Goal: Task Accomplishment & Management: Complete application form

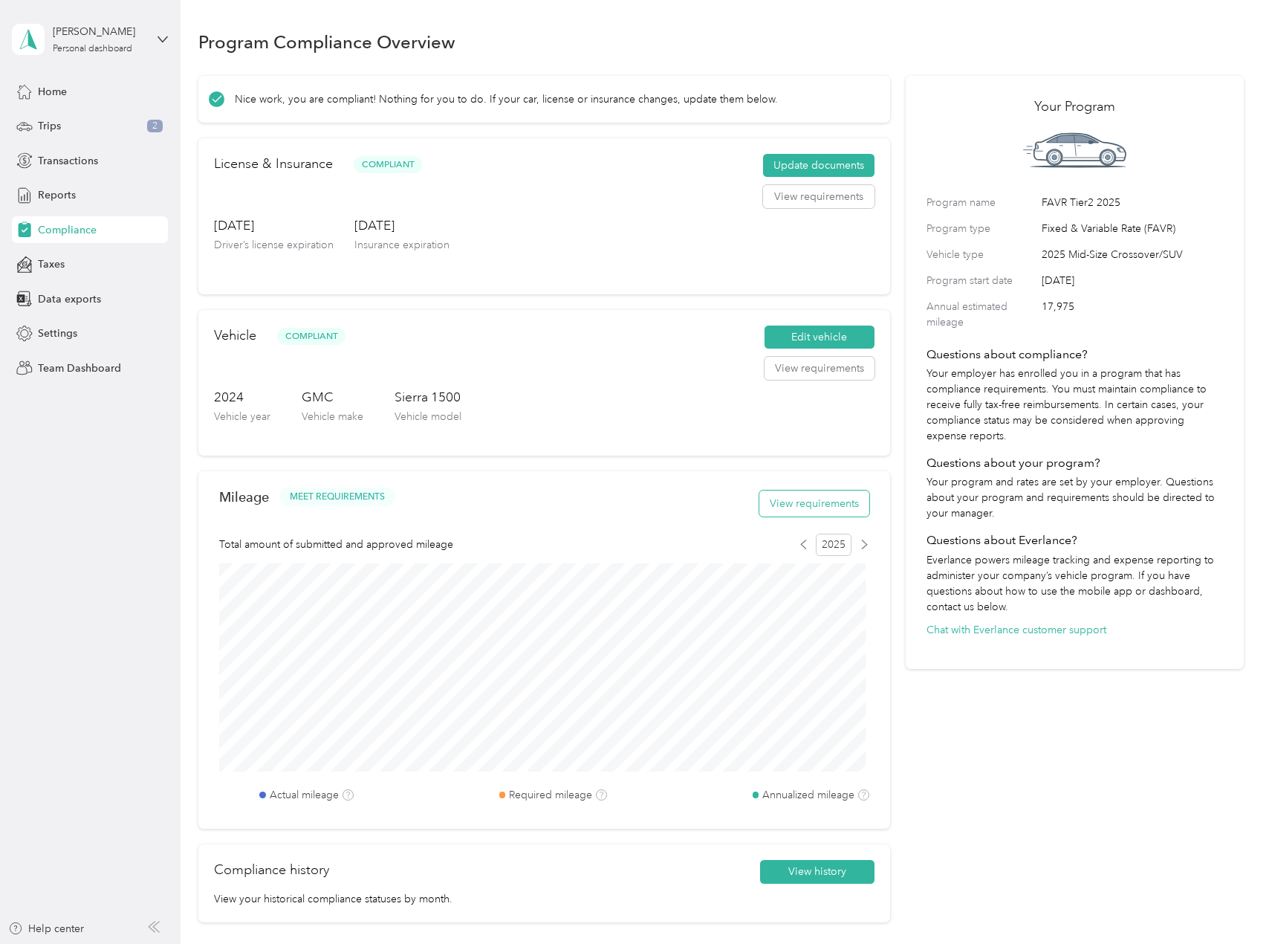
click at [801, 513] on button "View requirements" at bounding box center [815, 504] width 110 height 26
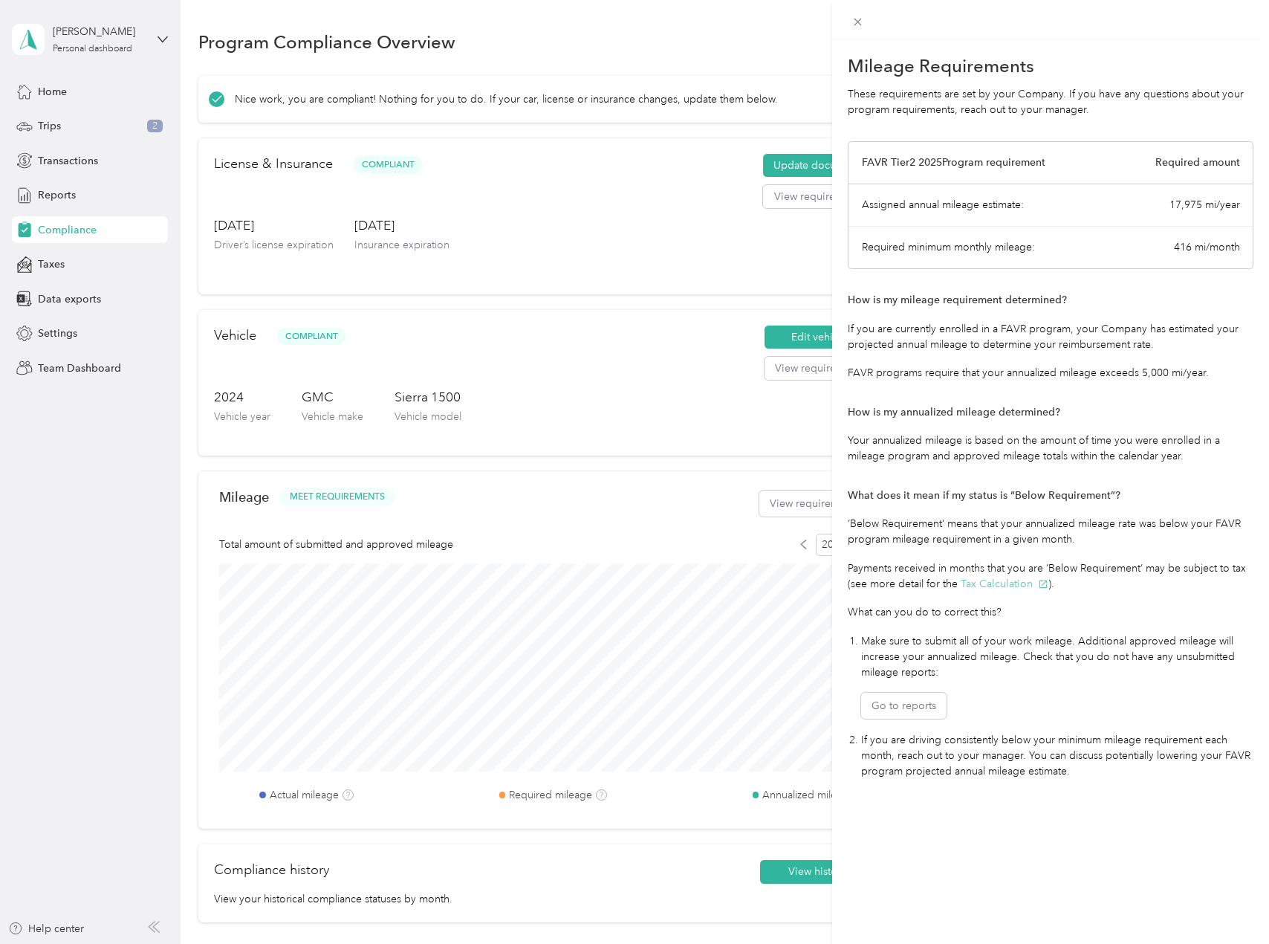
click at [1011, 583] on button "Tax Calculation" at bounding box center [1005, 584] width 88 height 16
click at [159, 627] on div "Mileage Requirements These requirements are set by your Company. If you have an…" at bounding box center [634, 472] width 1269 height 944
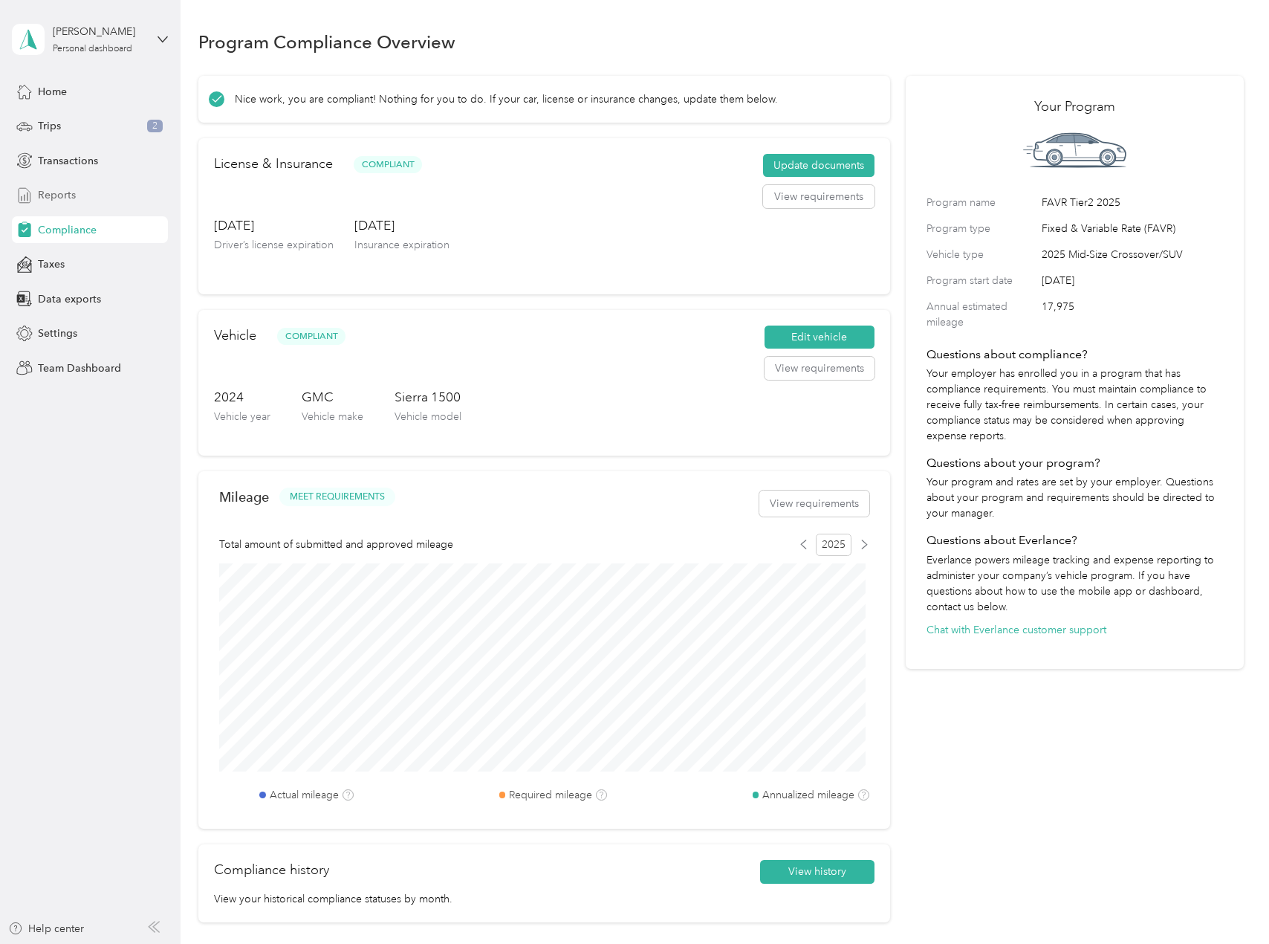
click at [70, 192] on span "Reports" at bounding box center [57, 195] width 38 height 16
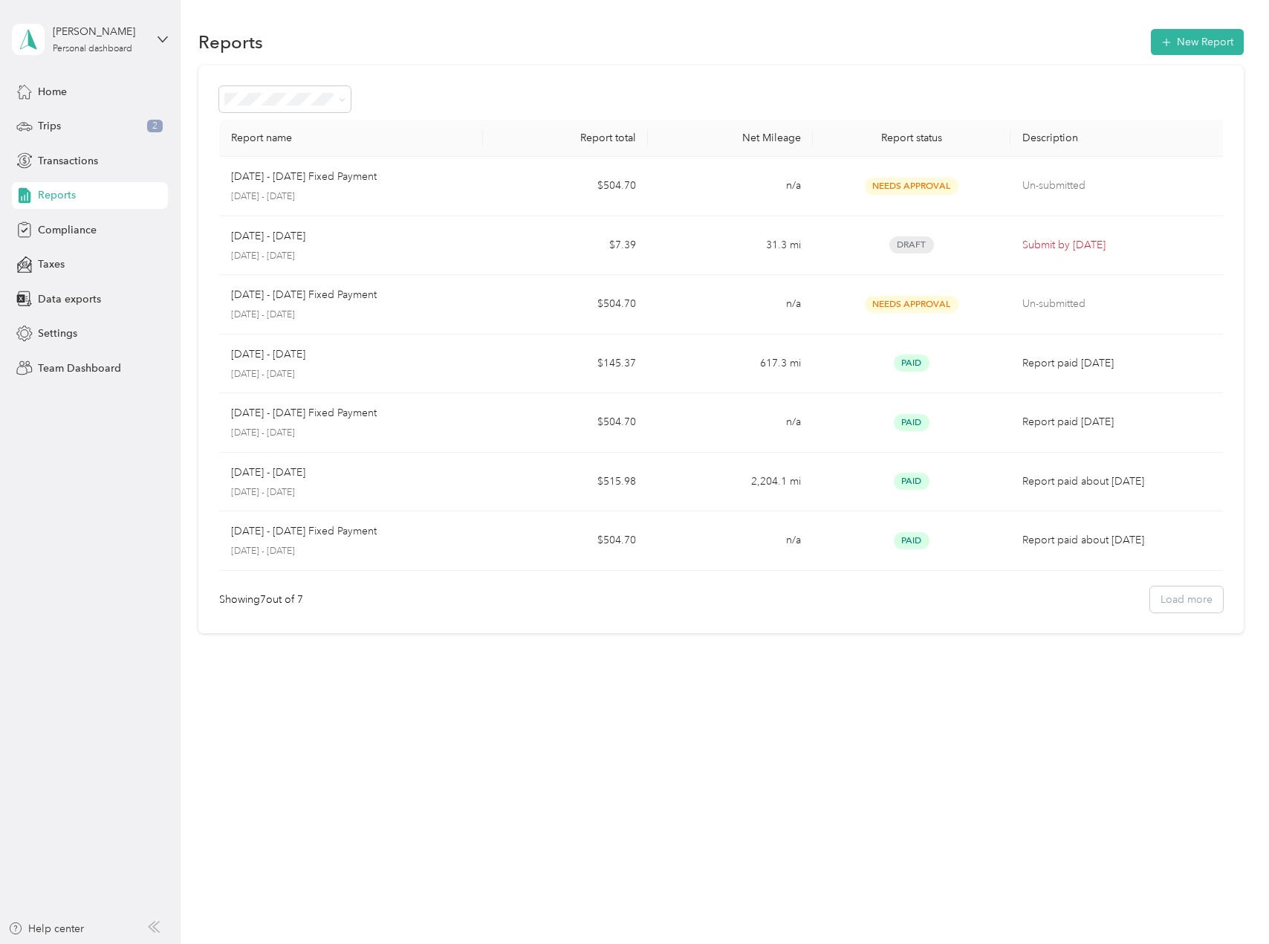
click at [472, 783] on div "Reports New Report Report name Report total Net Mileage Report status Descripti…" at bounding box center [721, 472] width 1081 height 944
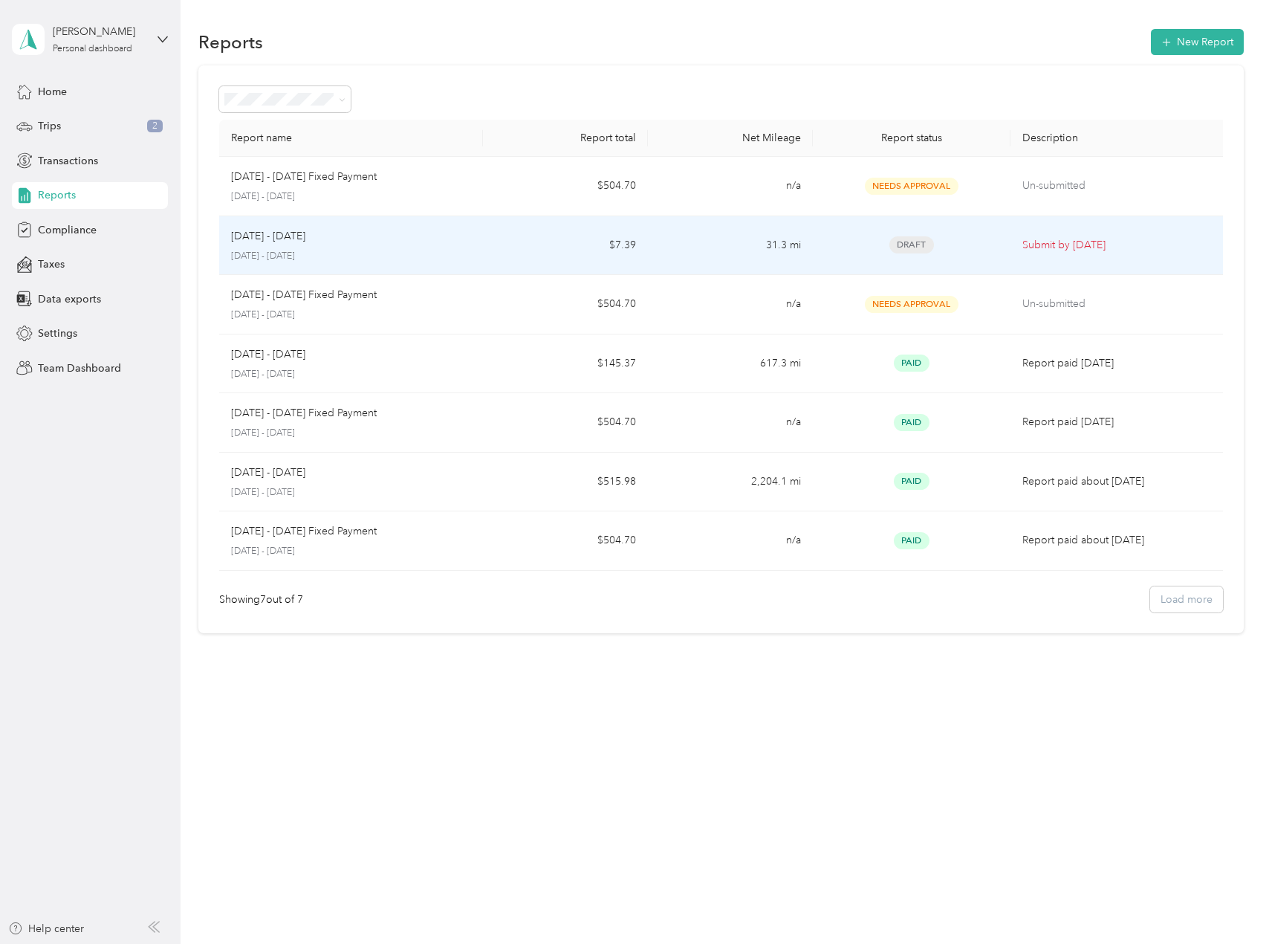
click at [357, 232] on div "Aug 1 - 31, 2025" at bounding box center [351, 236] width 240 height 16
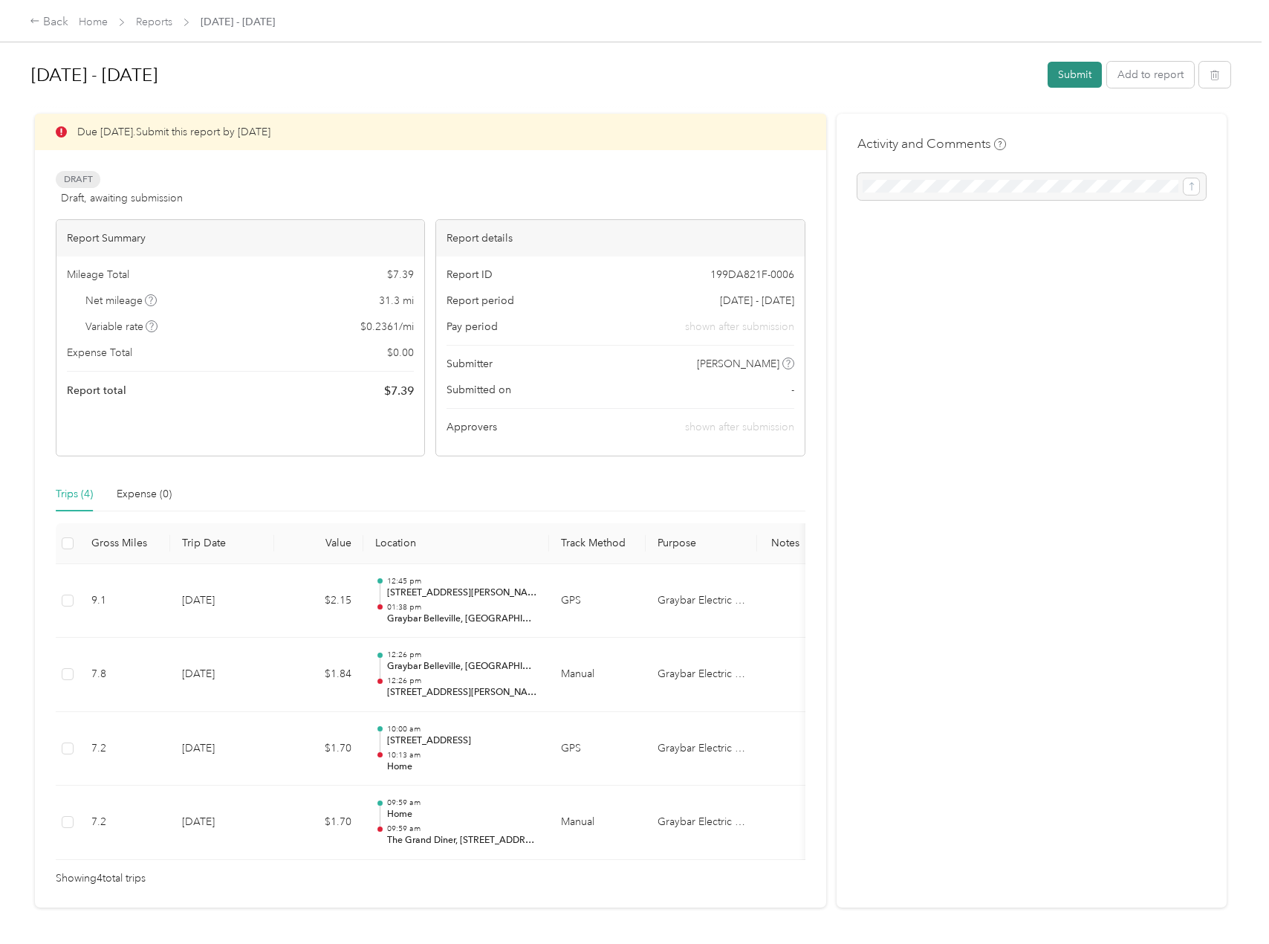
click at [1064, 77] on button "Submit" at bounding box center [1075, 75] width 54 height 26
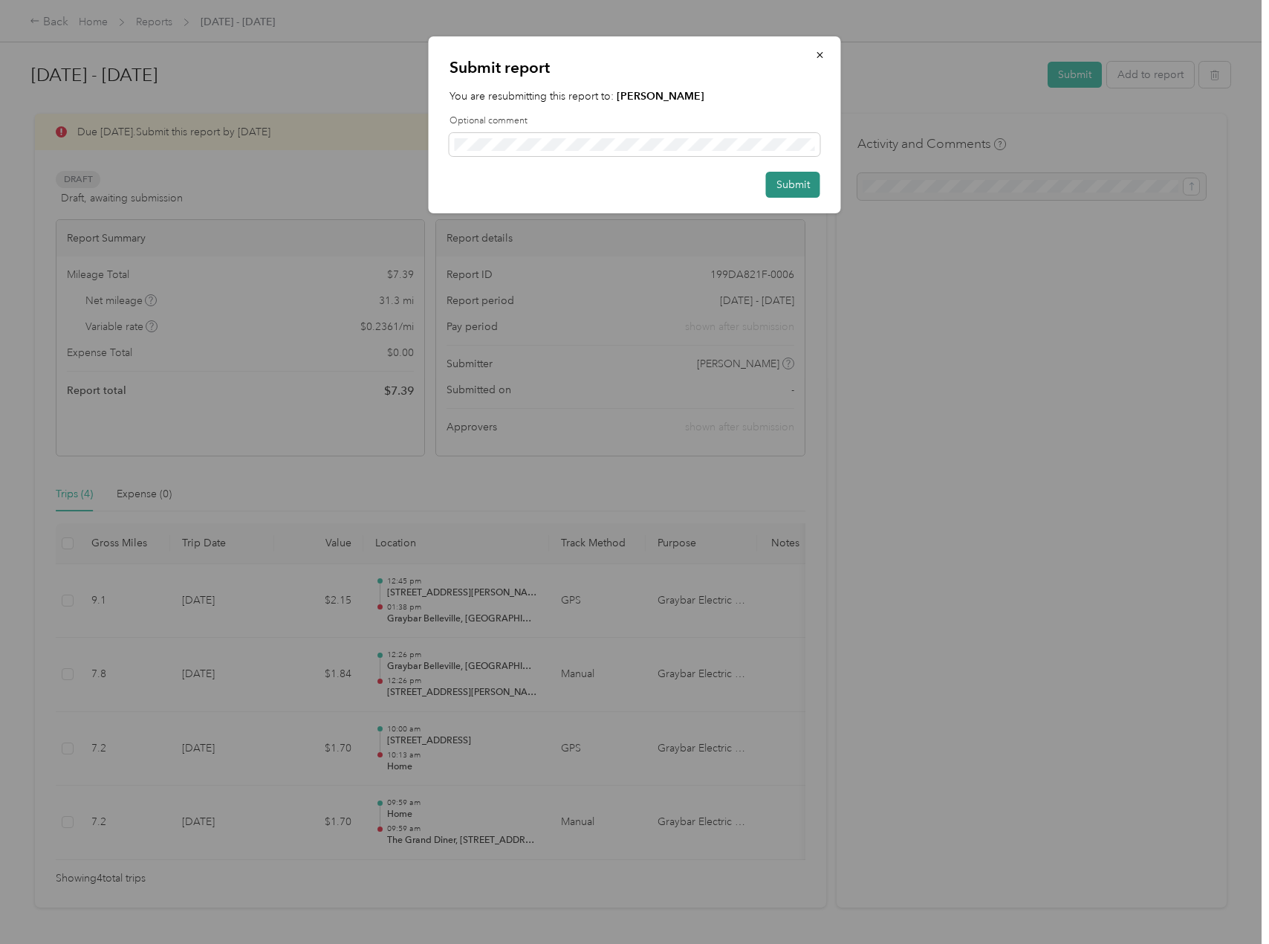
click at [799, 185] on button "Submit" at bounding box center [793, 185] width 54 height 26
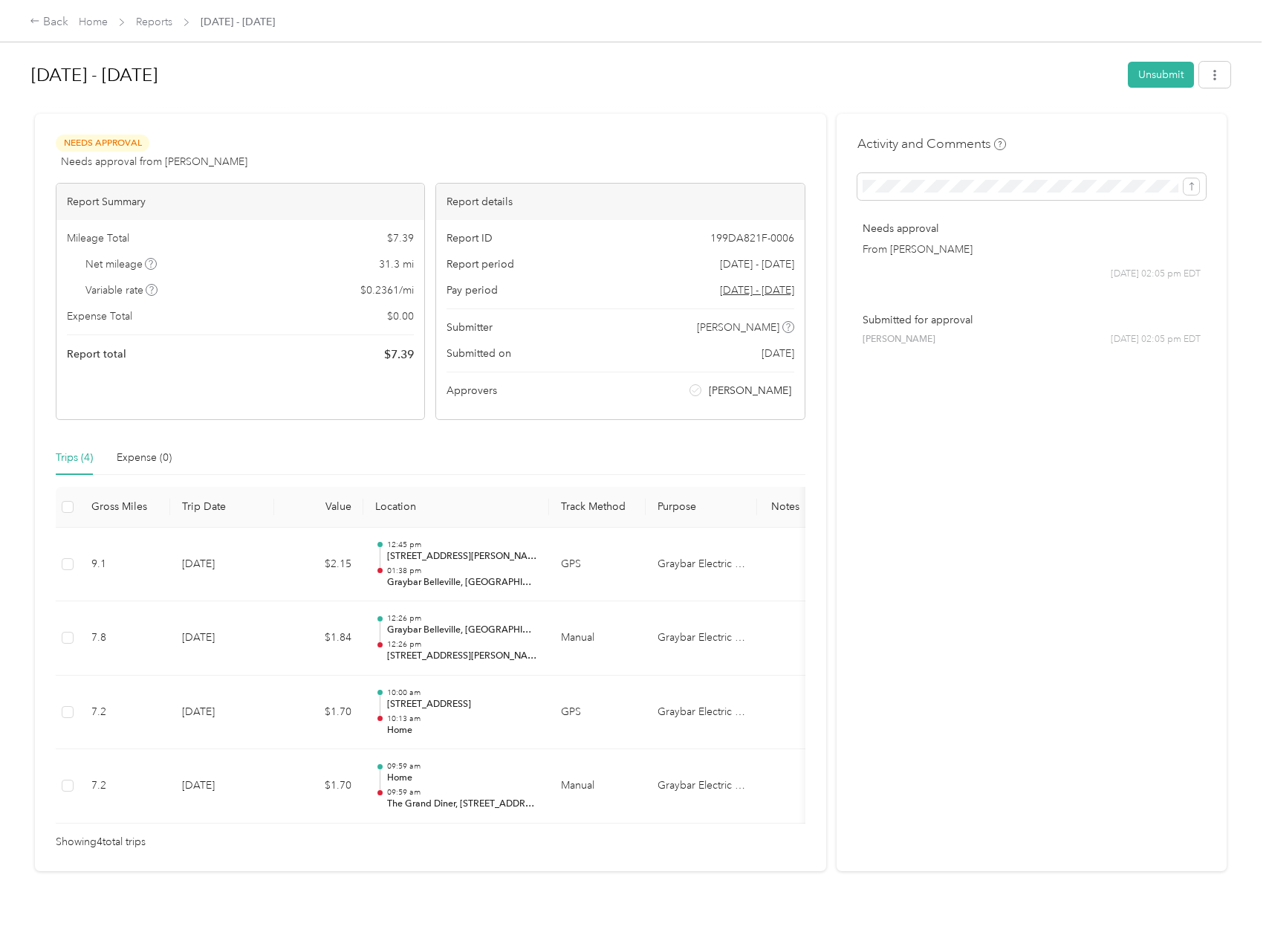
click at [585, 91] on h1 "Aug 1 - 31, 2025" at bounding box center [574, 75] width 1087 height 36
